Goal: Information Seeking & Learning: Learn about a topic

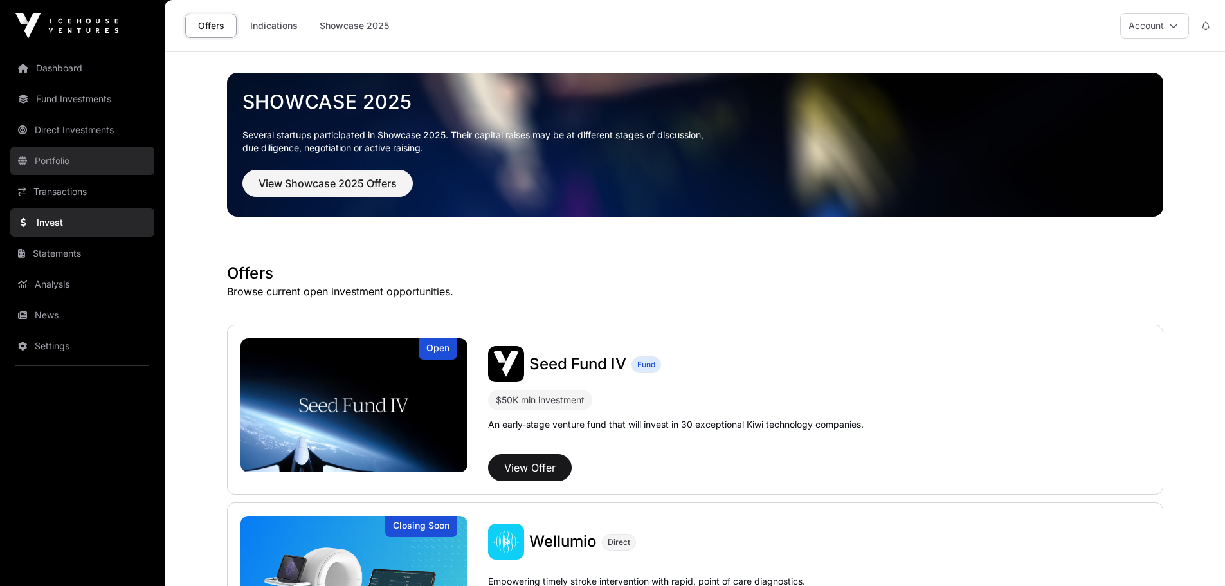
click at [42, 165] on link "Portfolio" at bounding box center [82, 161] width 144 height 28
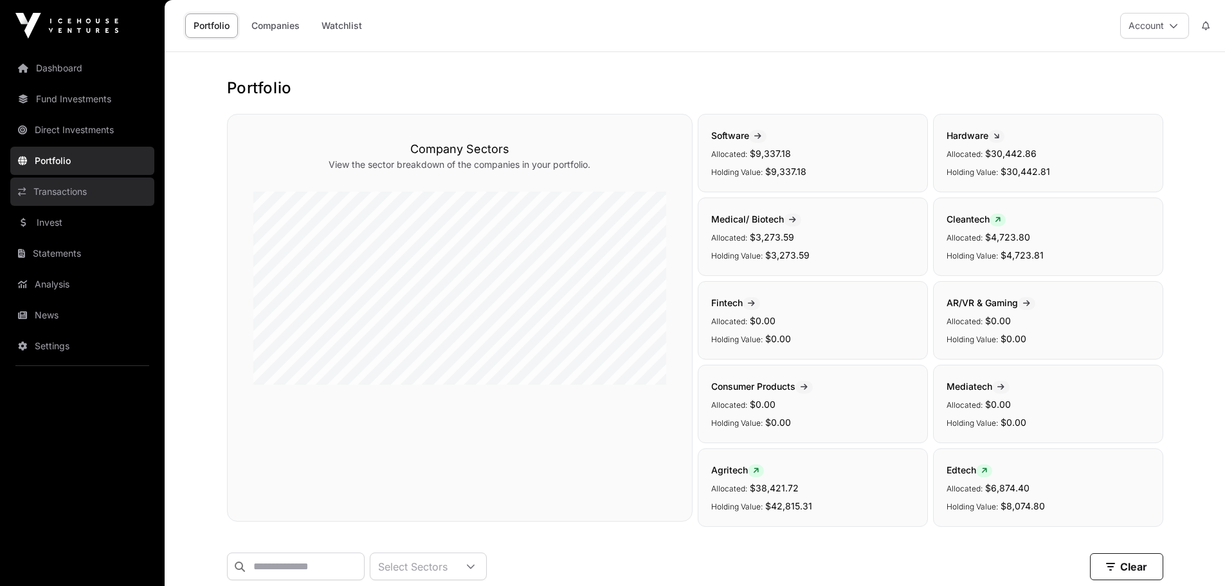
click at [69, 183] on link "Transactions" at bounding box center [82, 191] width 144 height 28
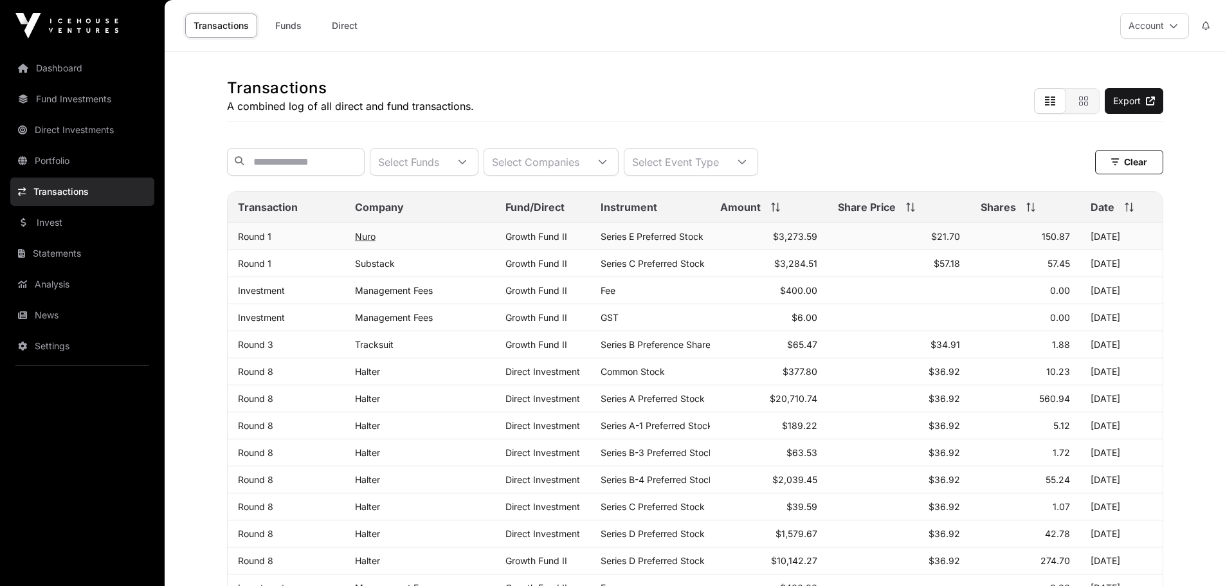
click at [368, 242] on link "Nuro" at bounding box center [365, 236] width 21 height 11
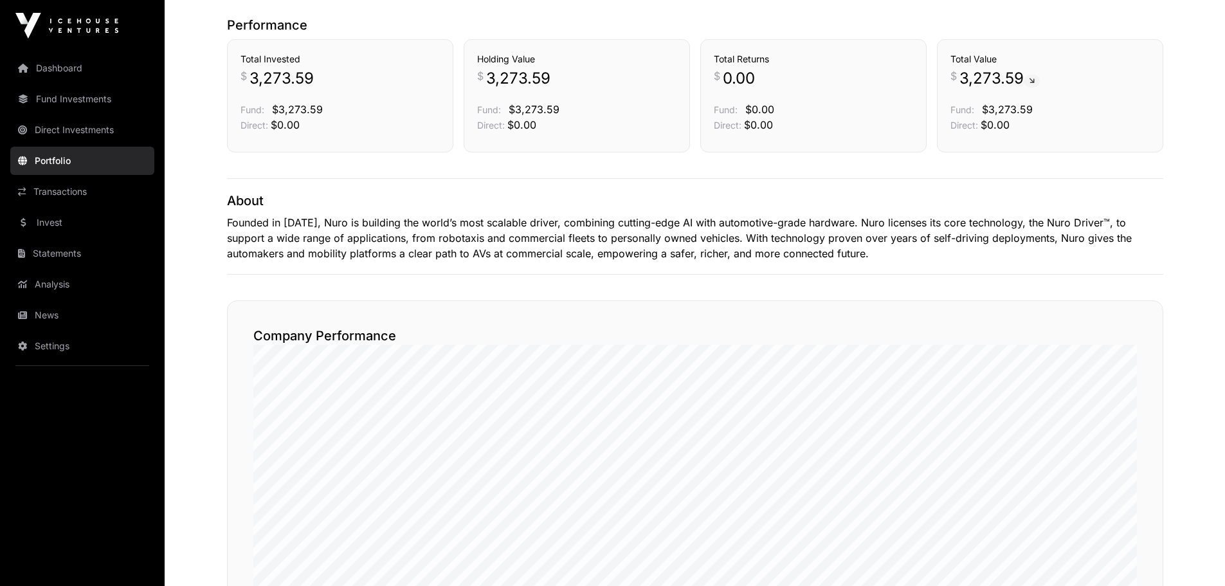
scroll to position [183, 0]
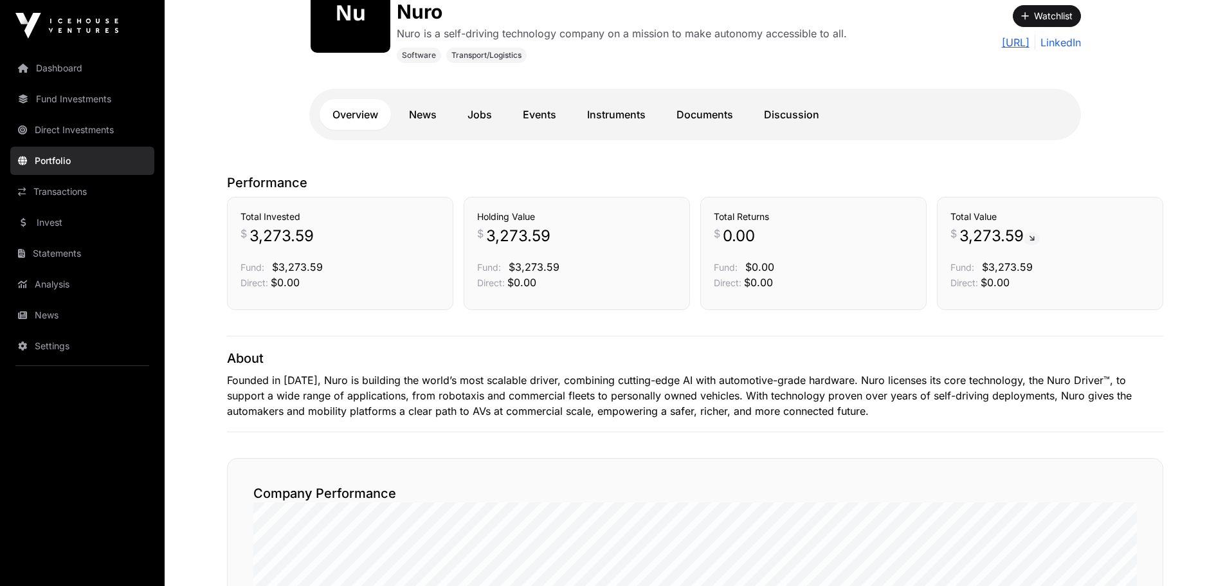
click at [1012, 40] on link "[URL]" at bounding box center [1015, 42] width 28 height 15
click at [1075, 47] on link "LinkedIn" at bounding box center [1057, 42] width 46 height 15
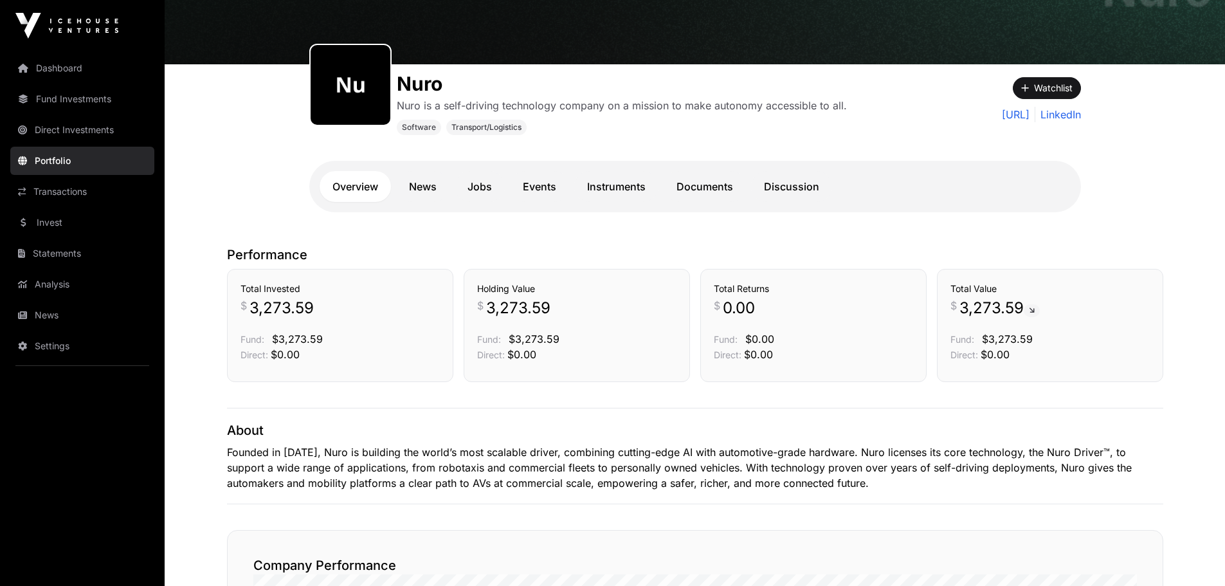
scroll to position [0, 0]
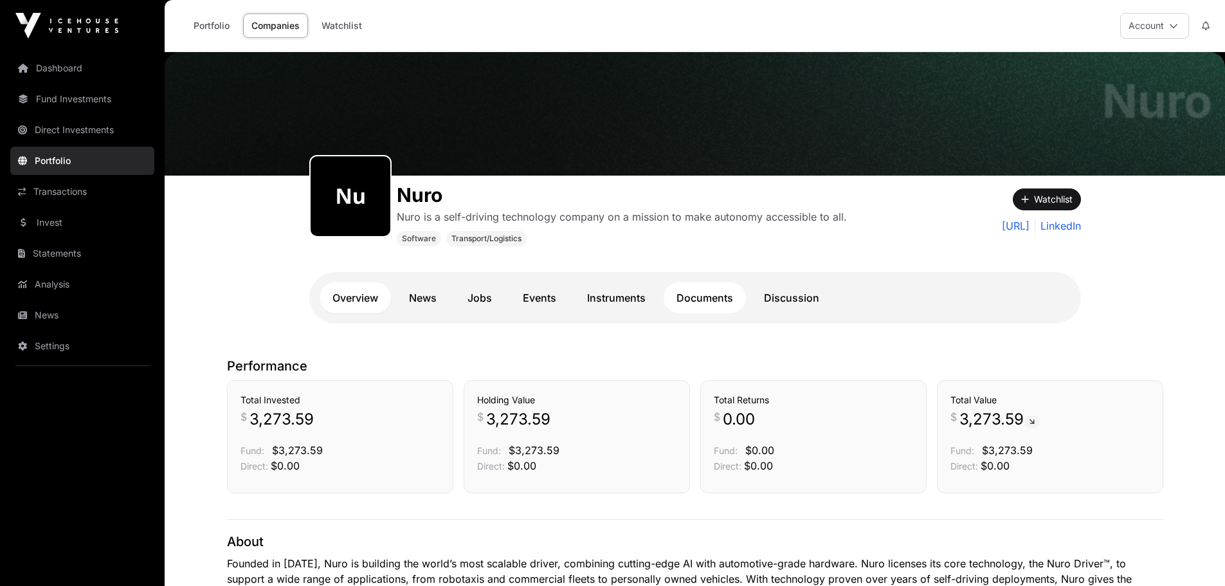
click at [714, 293] on link "Documents" at bounding box center [704, 297] width 82 height 31
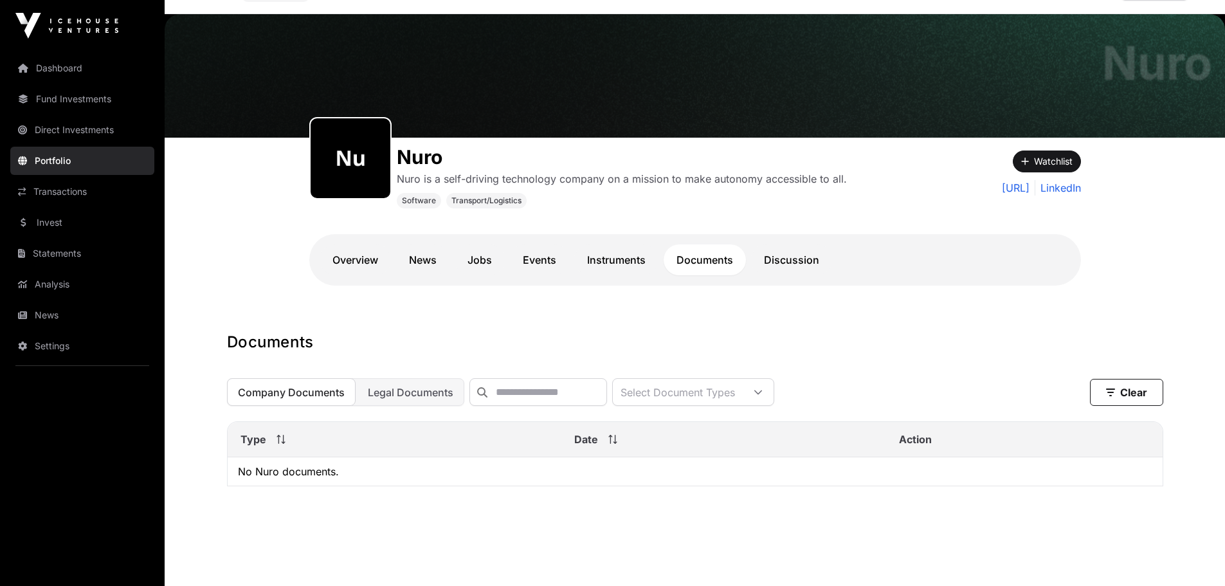
scroll to position [55, 0]
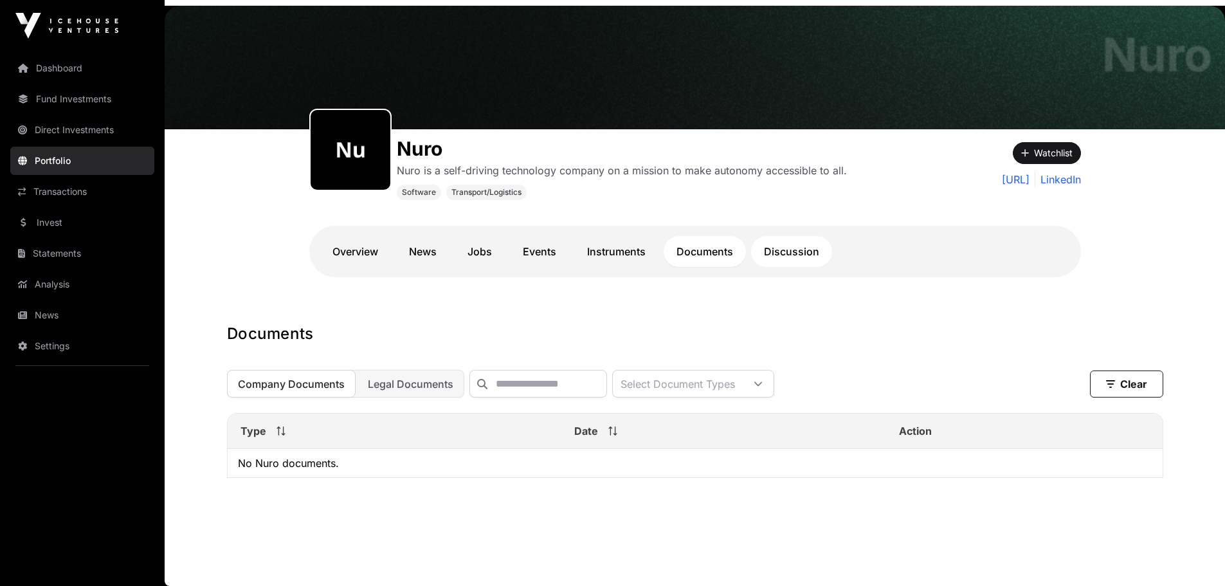
click at [776, 236] on link "Discussion" at bounding box center [791, 251] width 81 height 31
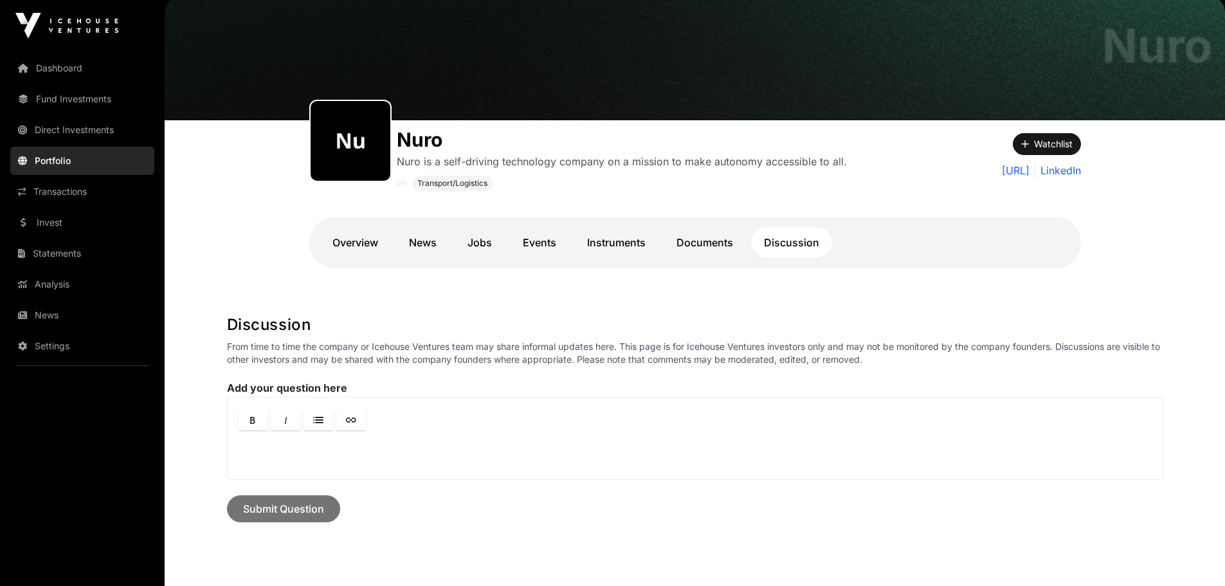
click at [616, 243] on link "Instruments" at bounding box center [616, 242] width 84 height 31
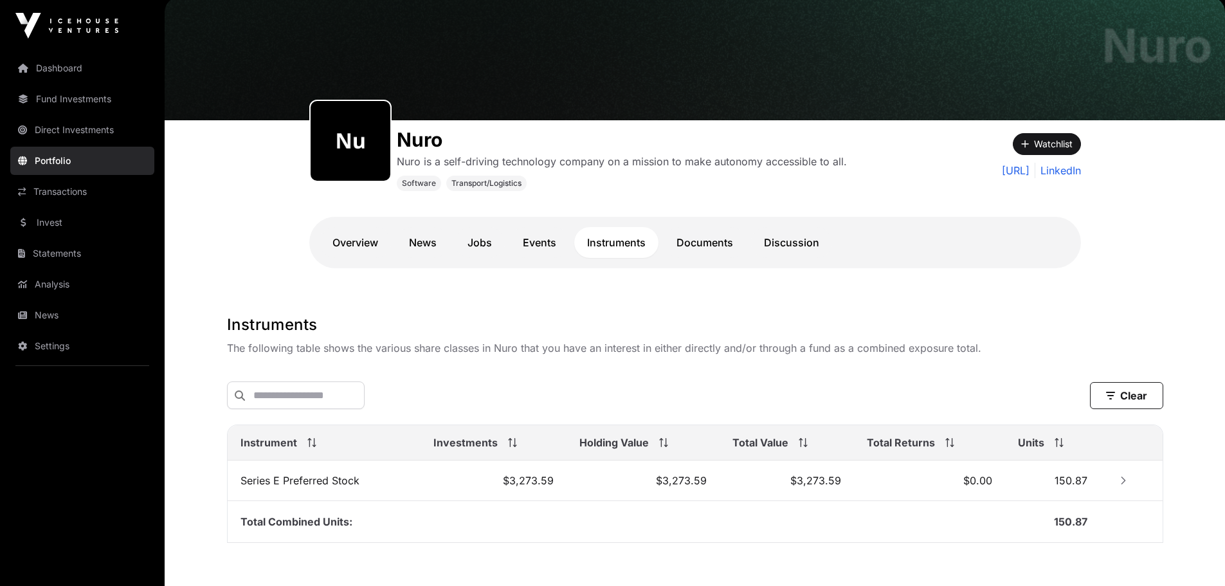
click at [537, 241] on link "Events" at bounding box center [539, 242] width 59 height 31
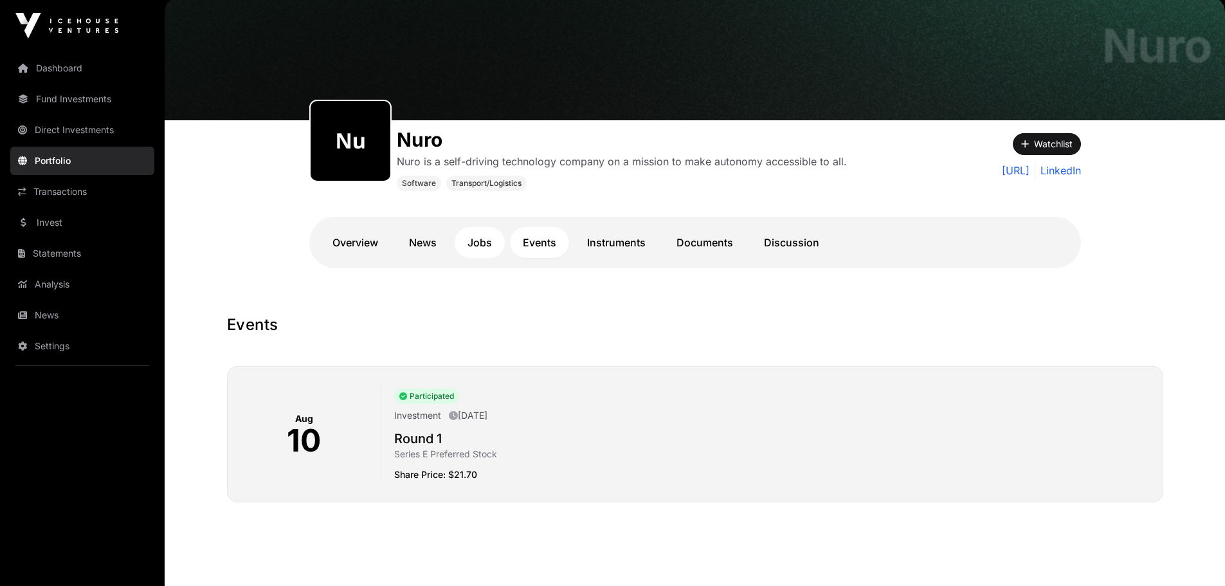
click at [481, 243] on link "Jobs" at bounding box center [479, 242] width 50 height 31
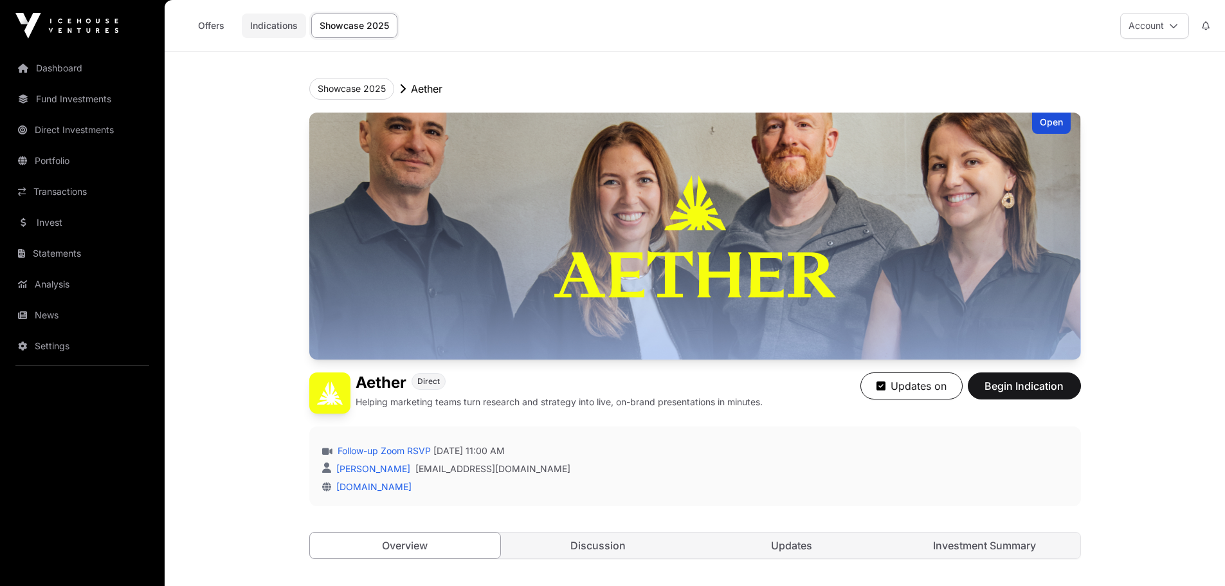
click at [278, 30] on link "Indications" at bounding box center [274, 25] width 64 height 24
